Goal: Check status: Check status

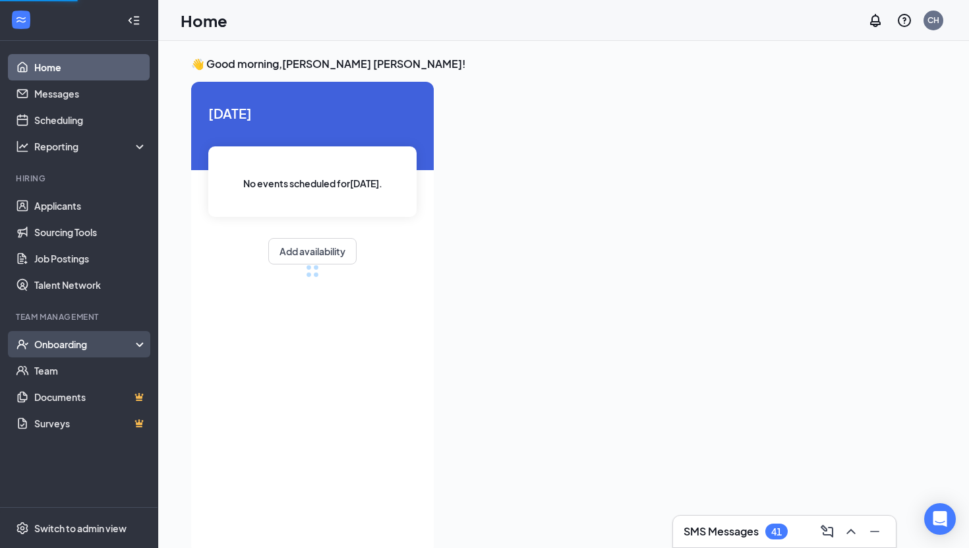
click at [52, 350] on div "Onboarding" at bounding box center [85, 344] width 102 height 13
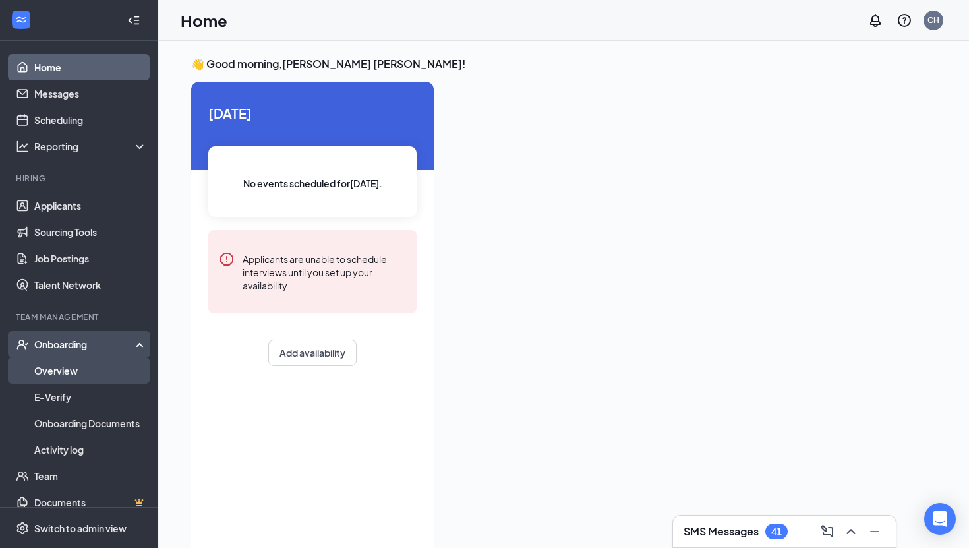
click at [67, 371] on link "Overview" at bounding box center [90, 370] width 113 height 26
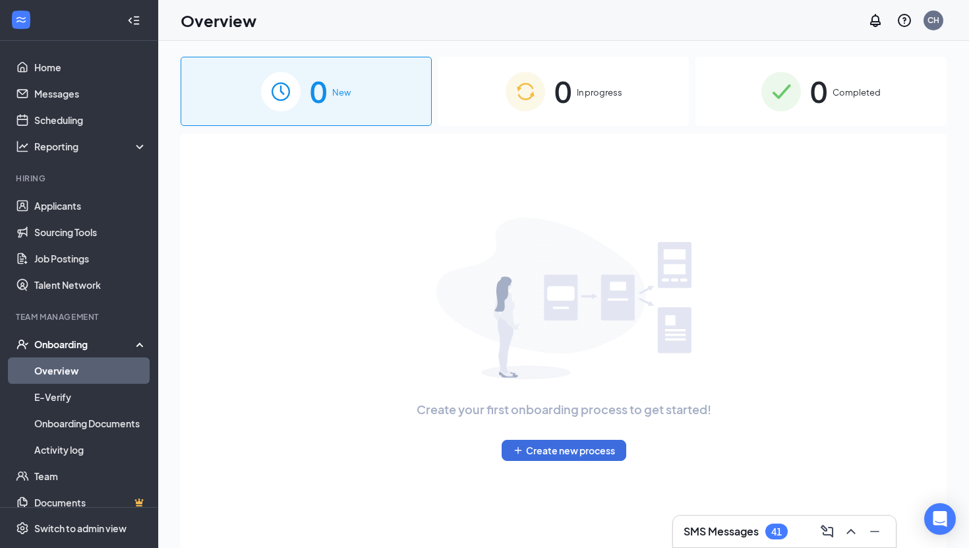
click at [861, 87] on span "Completed" at bounding box center [857, 92] width 48 height 13
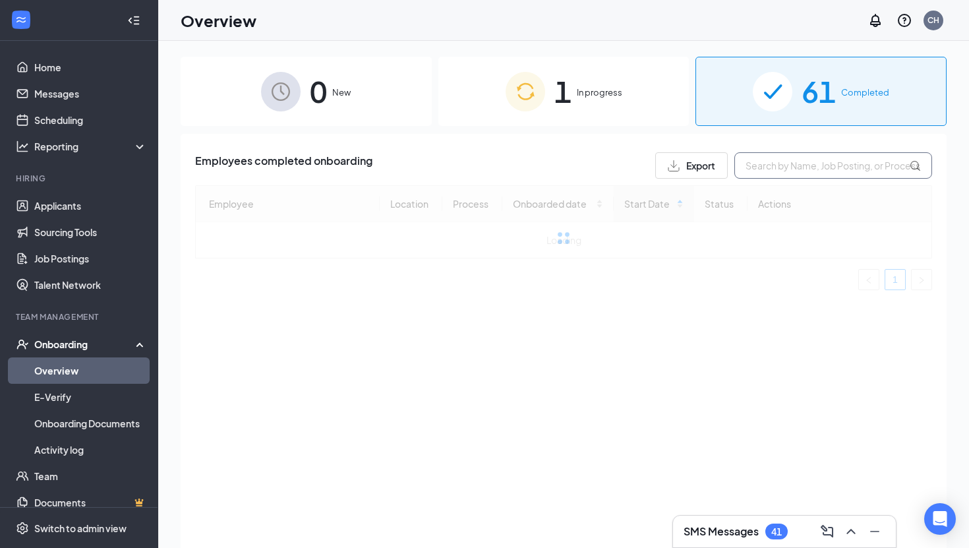
click at [821, 164] on input "text" at bounding box center [834, 165] width 198 height 26
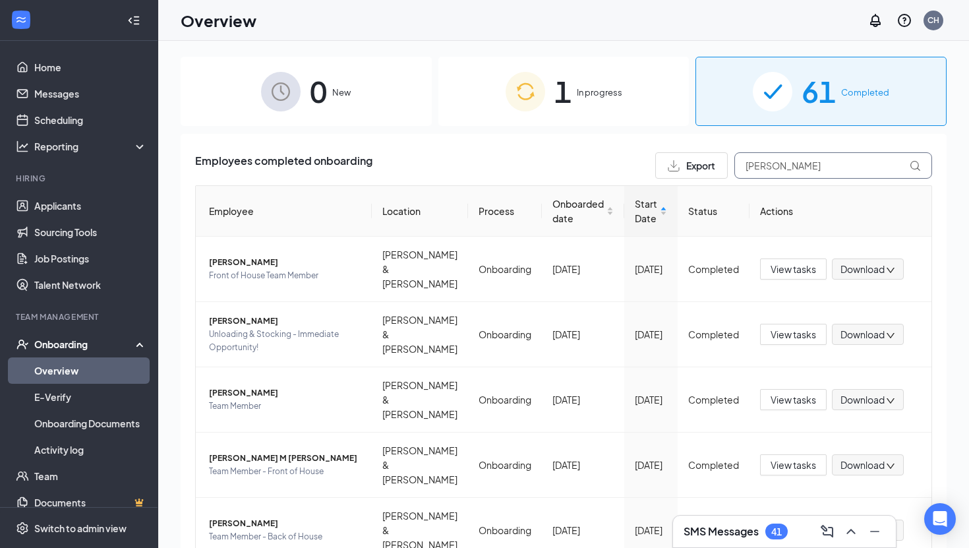
type input "[PERSON_NAME]"
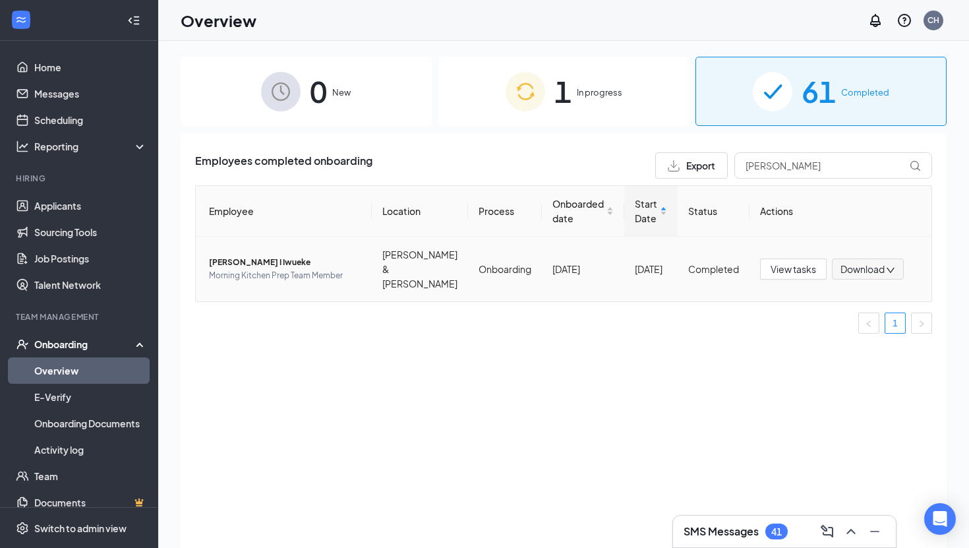
click at [247, 261] on span "[PERSON_NAME] I Iwueke" at bounding box center [285, 262] width 152 height 13
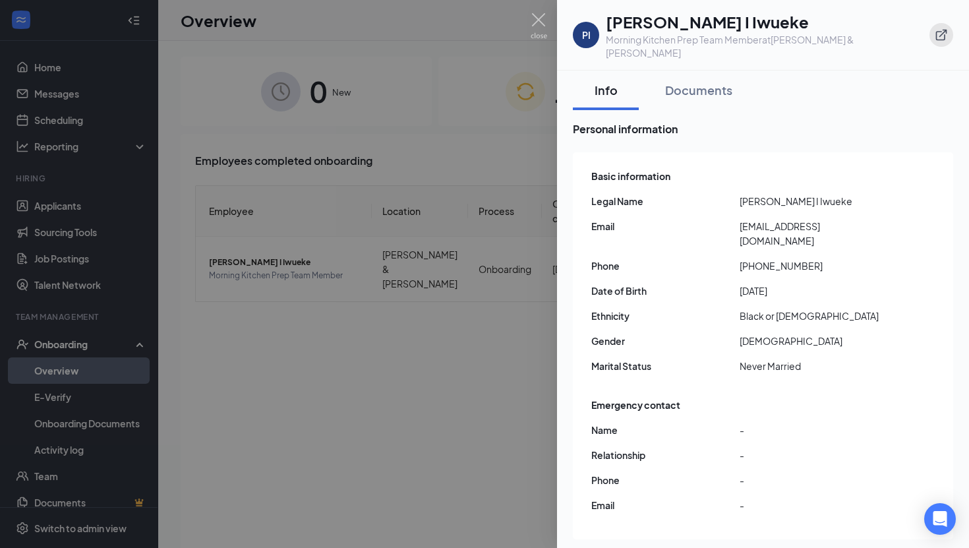
click at [938, 29] on icon "ExternalLink" at bounding box center [941, 34] width 13 height 13
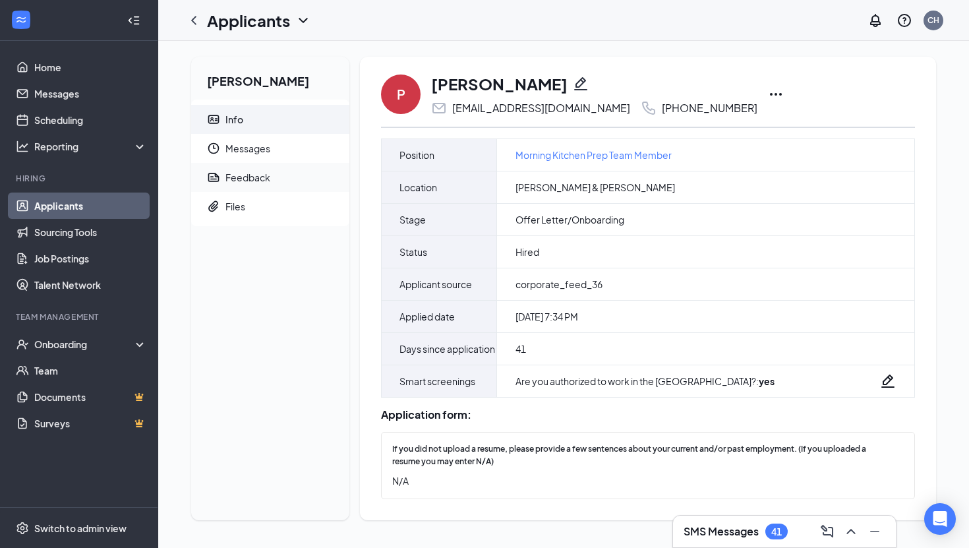
click at [265, 190] on span "Feedback" at bounding box center [282, 177] width 113 height 29
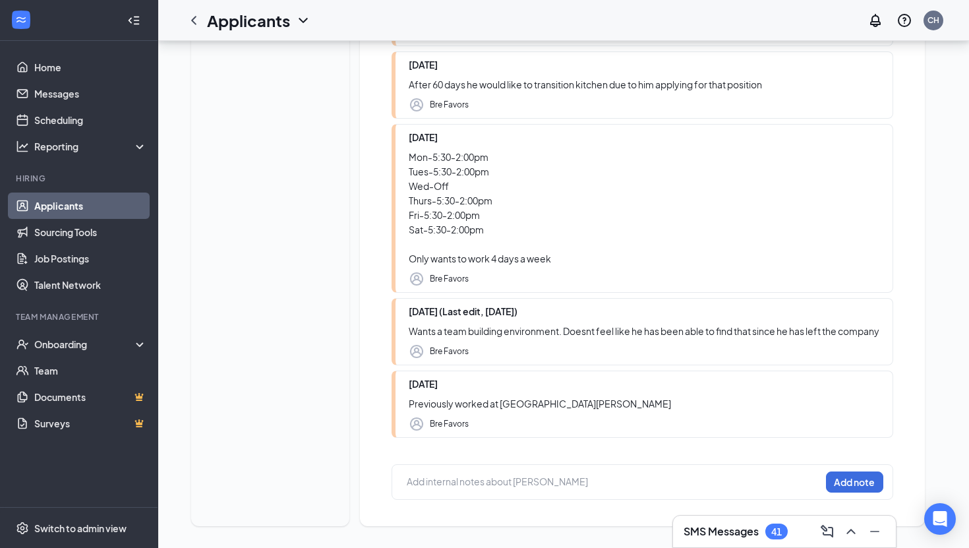
scroll to position [330, 0]
